Goal: Transaction & Acquisition: Book appointment/travel/reservation

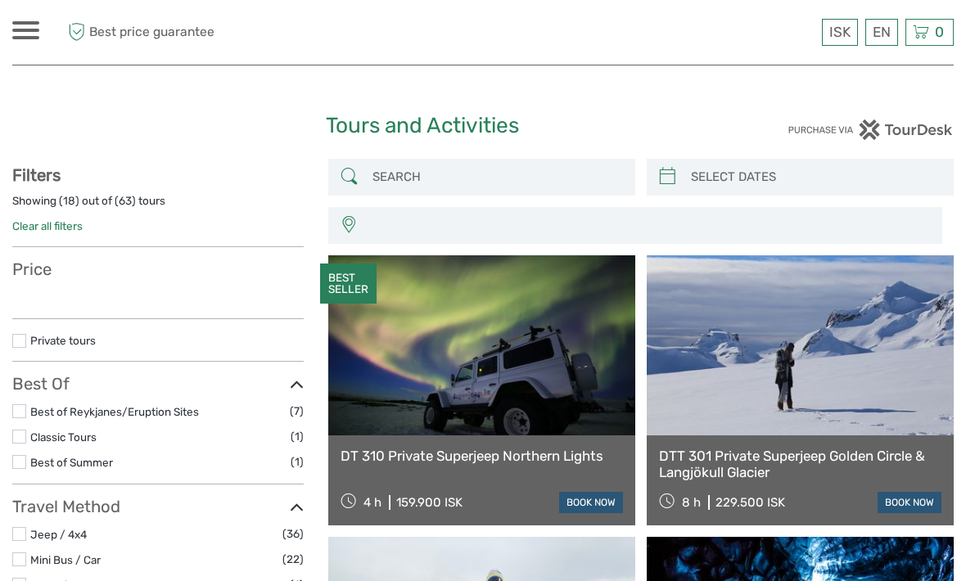
select select
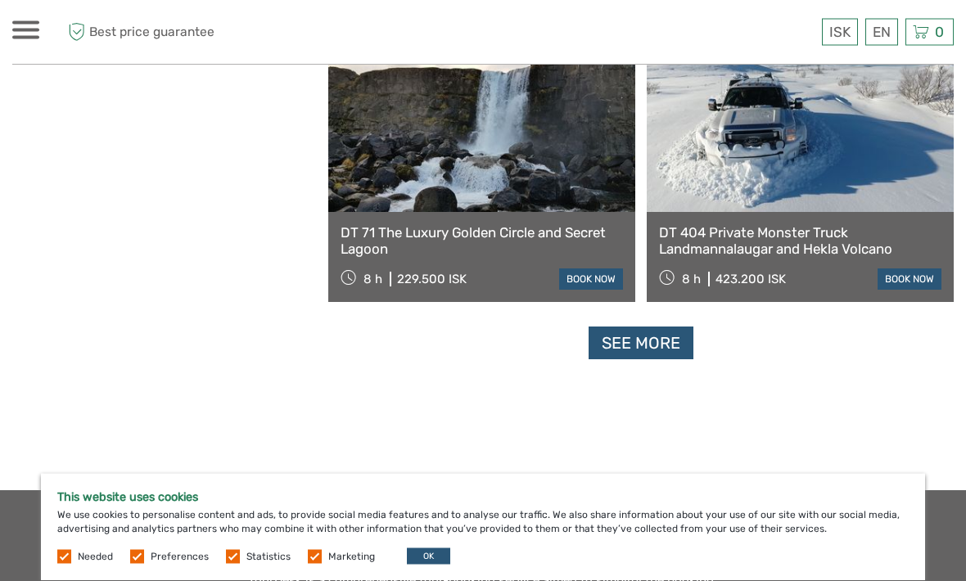
scroll to position [2477, 0]
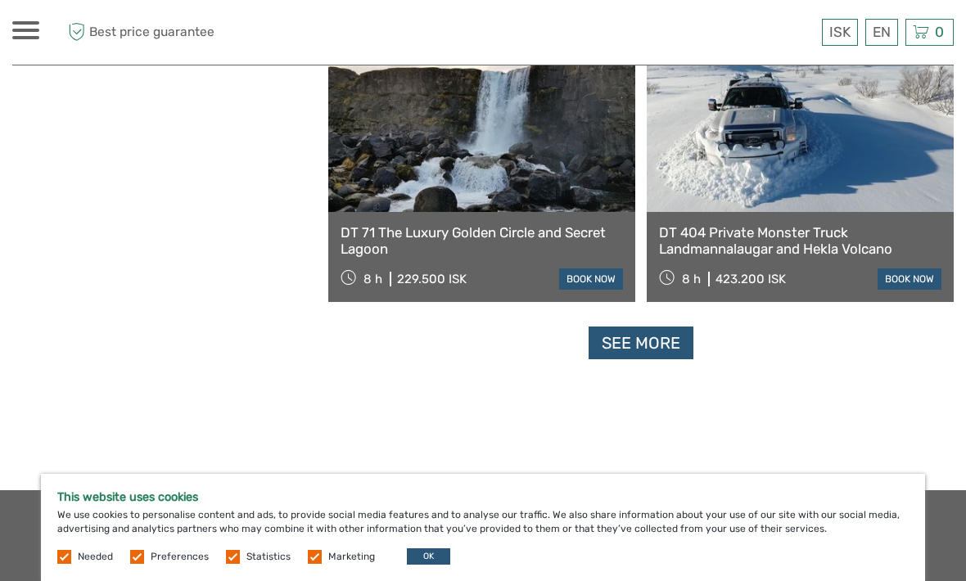
click at [639, 341] on link "See more" at bounding box center [641, 344] width 105 height 34
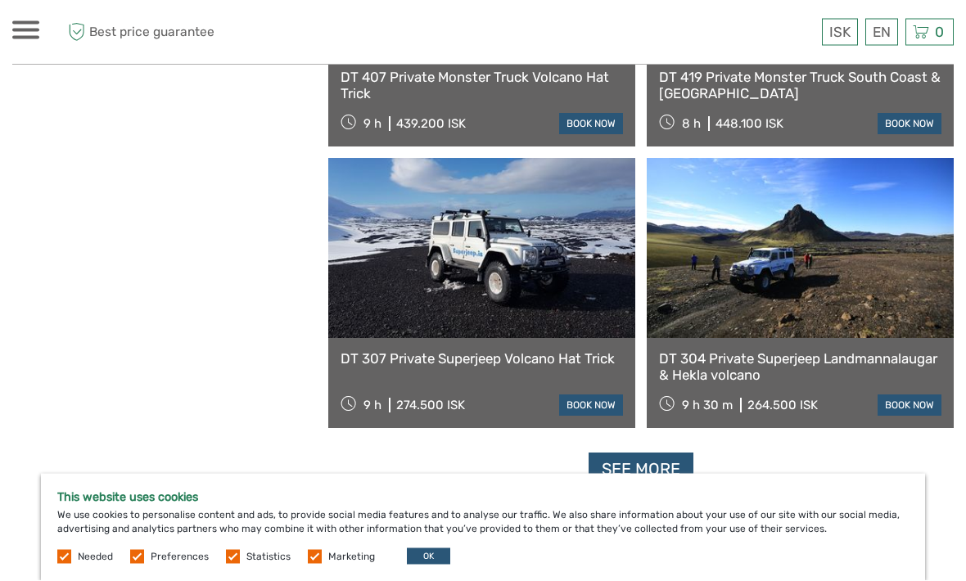
scroll to position [4886, 0]
click at [653, 472] on link "See more" at bounding box center [641, 470] width 105 height 34
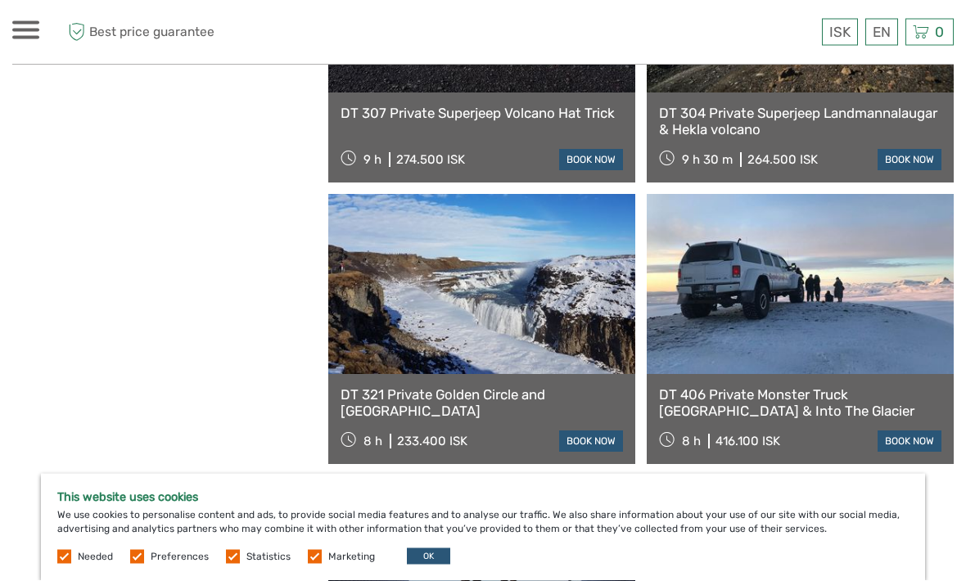
scroll to position [5133, 0]
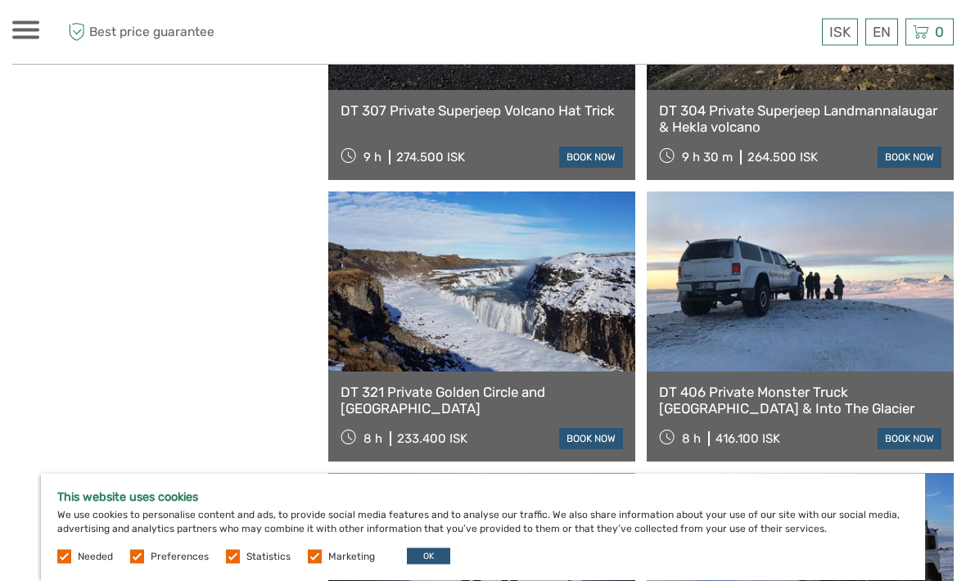
click at [428, 581] on div "This website uses cookies We use cookies to personalise content and ads, to pro…" at bounding box center [483, 527] width 884 height 107
click at [427, 565] on button "OK" at bounding box center [428, 557] width 43 height 16
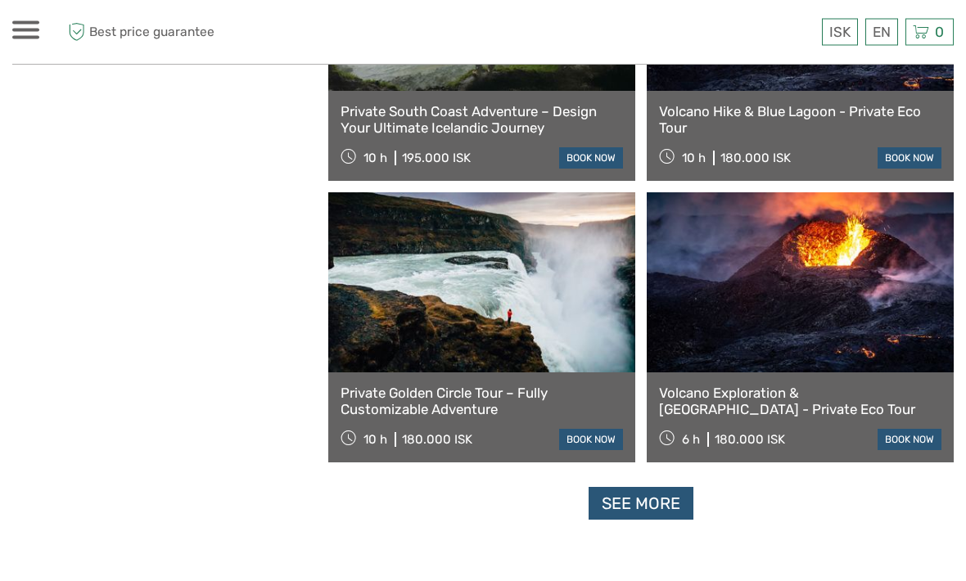
scroll to position [7394, 0]
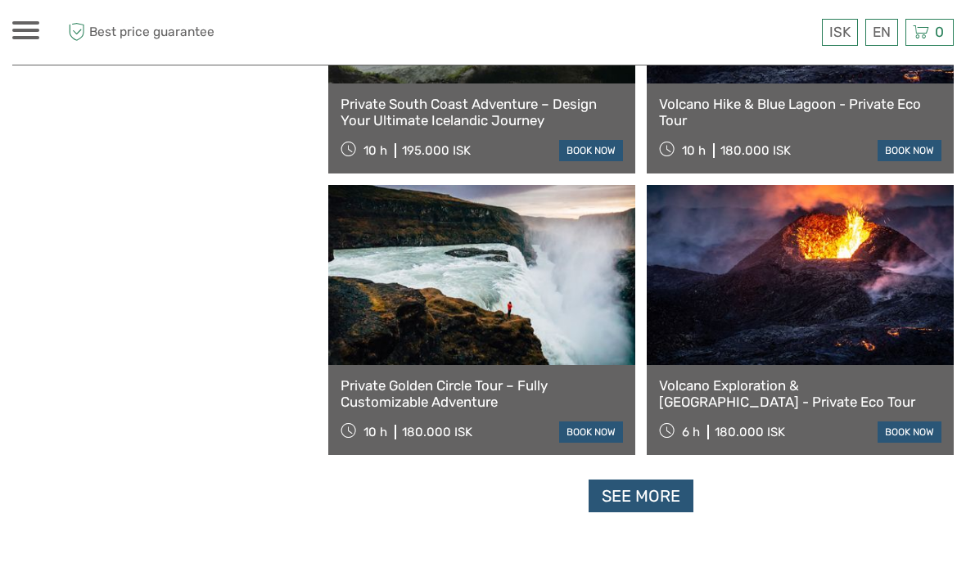
click at [640, 500] on link "See more" at bounding box center [641, 497] width 105 height 34
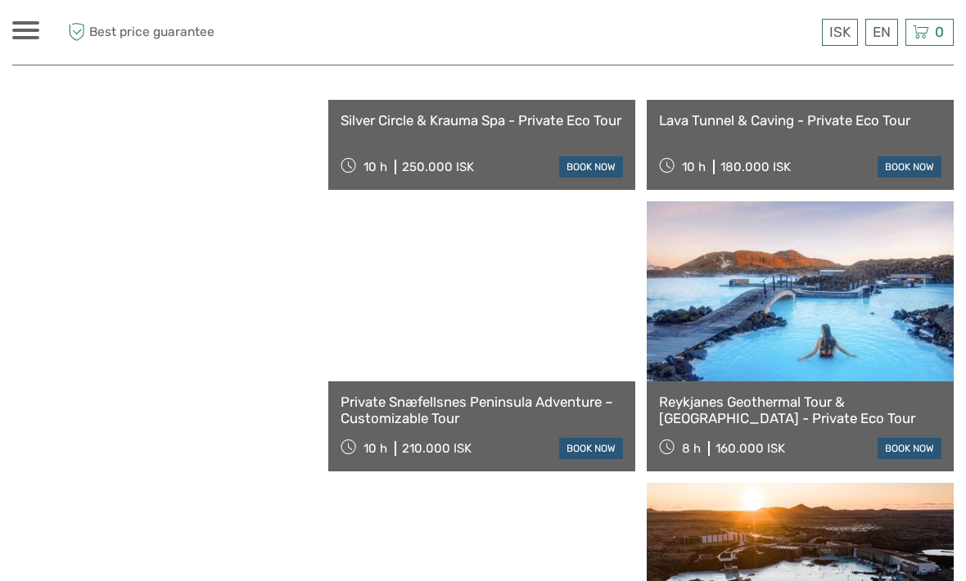
scroll to position [8223, 0]
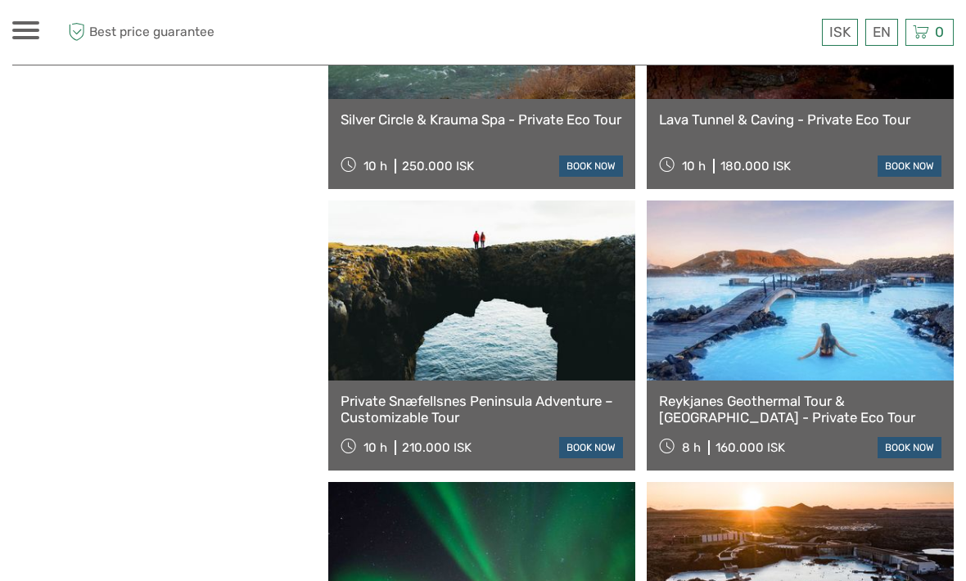
click at [730, 406] on link "Reykjanes Geothermal Tour & [GEOGRAPHIC_DATA] - Private Eco Tour" at bounding box center [800, 410] width 282 height 34
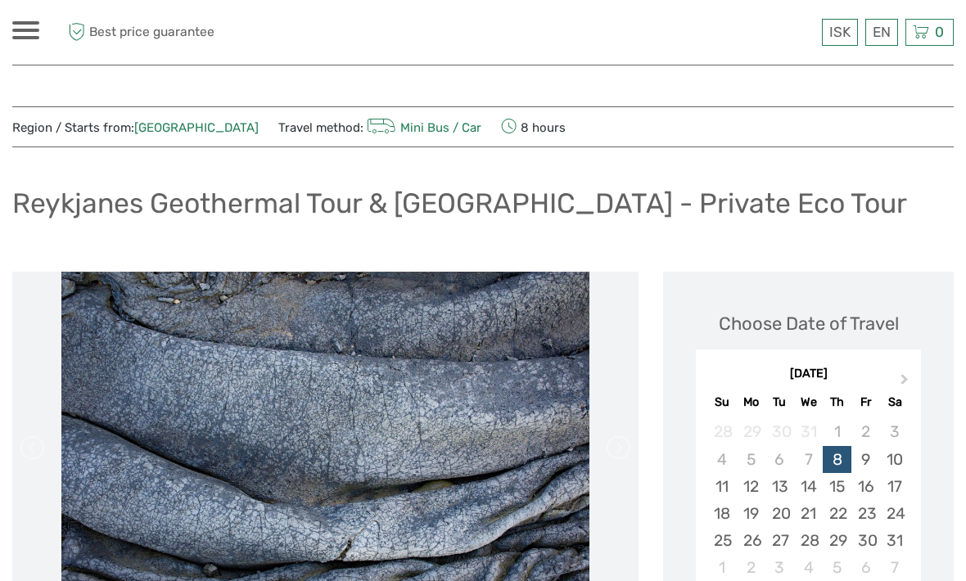
click at [920, 225] on div "Reykjanes Geothermal Tour & [GEOGRAPHIC_DATA] - Private Eco Tour" at bounding box center [483, 210] width 942 height 60
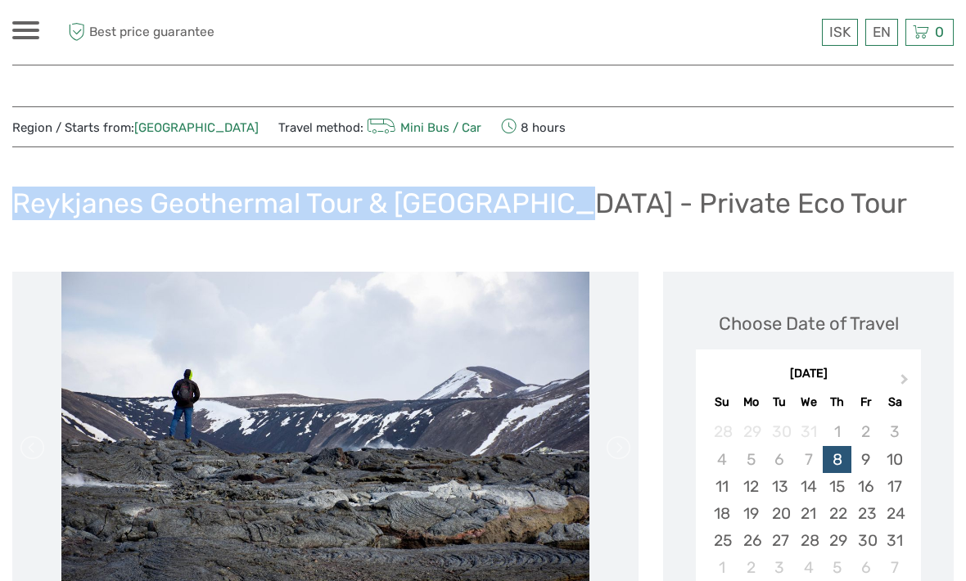
copy h1 "Reykjanes Geothermal Tour & [GEOGRAPHIC_DATA]"
